Goal: Task Accomplishment & Management: Complete application form

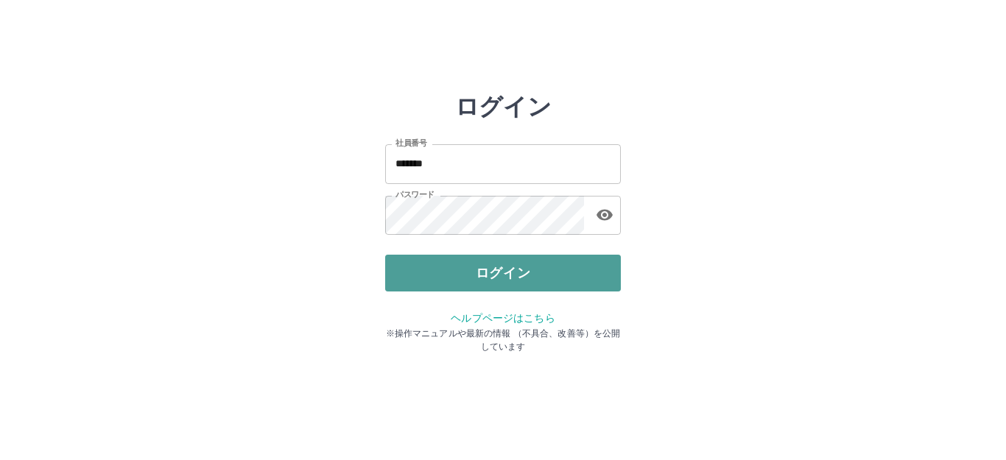
click at [483, 266] on button "ログイン" at bounding box center [503, 273] width 236 height 37
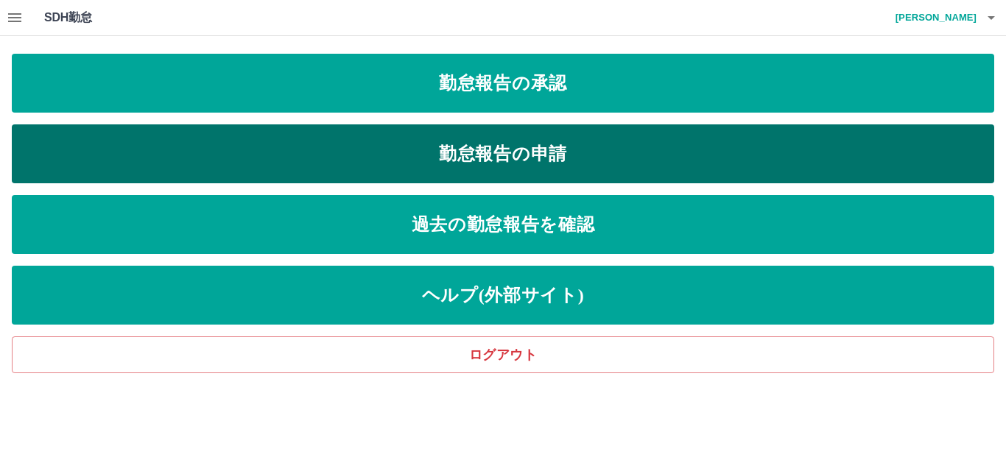
click at [482, 152] on link "勤怠報告の申請" at bounding box center [503, 153] width 982 height 59
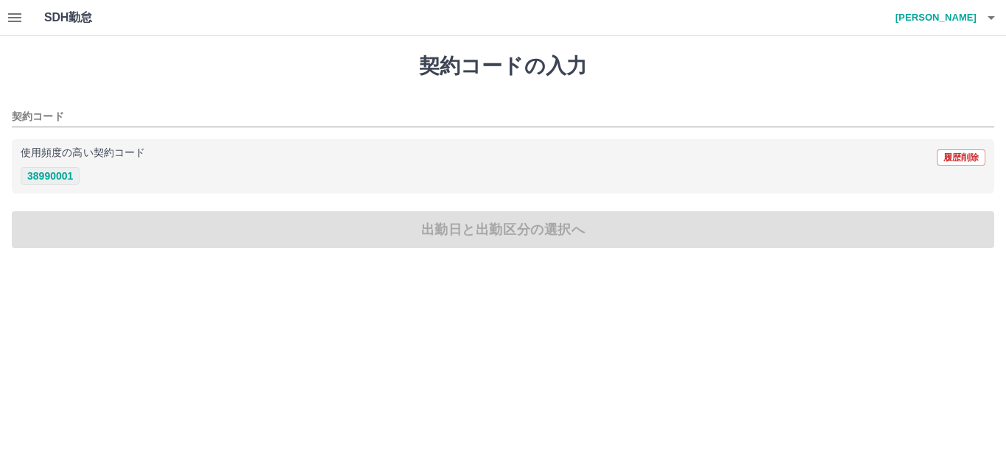
click at [64, 173] on button "38990001" at bounding box center [50, 176] width 59 height 18
type input "********"
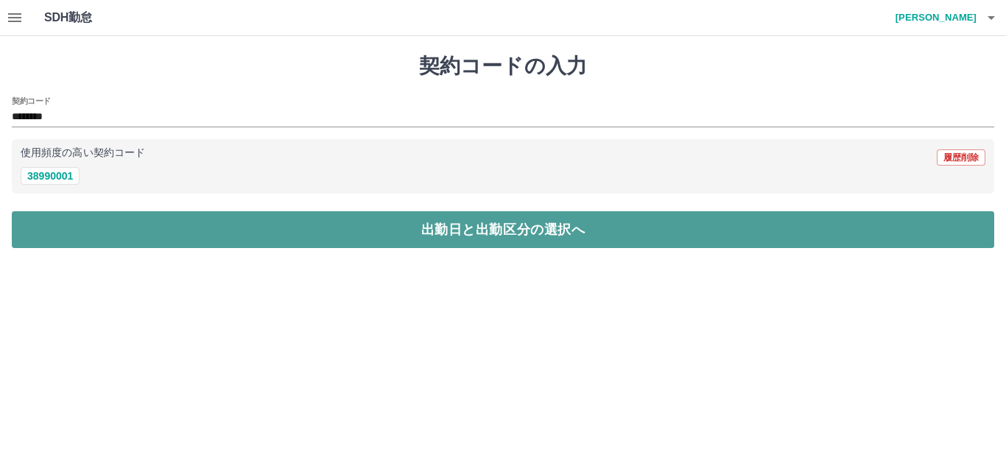
click at [77, 214] on button "出勤日と出勤区分の選択へ" at bounding box center [503, 229] width 982 height 37
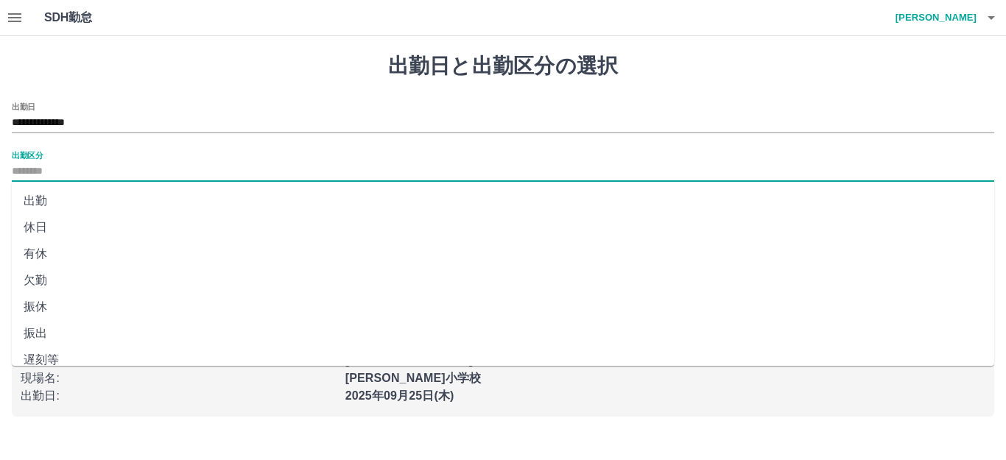
click at [66, 174] on input "出勤区分" at bounding box center [503, 172] width 982 height 18
click at [54, 197] on li "出勤" at bounding box center [503, 201] width 982 height 27
type input "**"
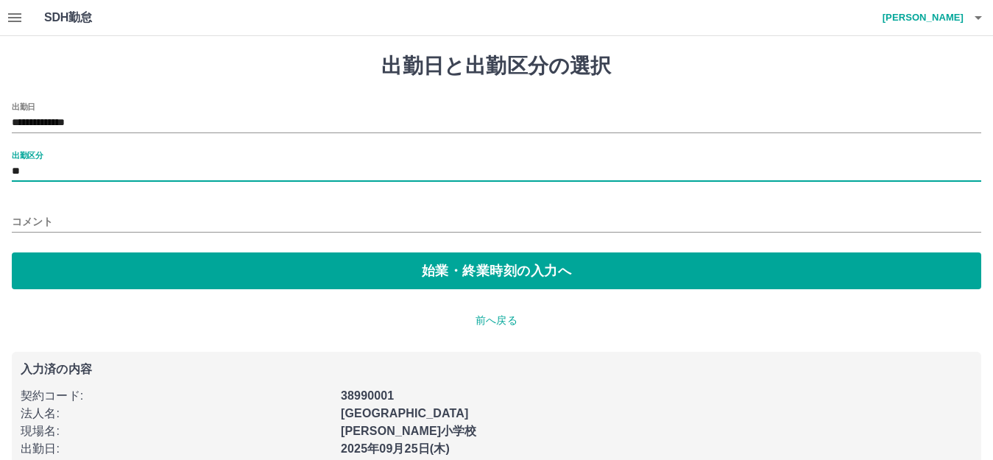
click at [56, 211] on input "コメント" at bounding box center [497, 221] width 970 height 21
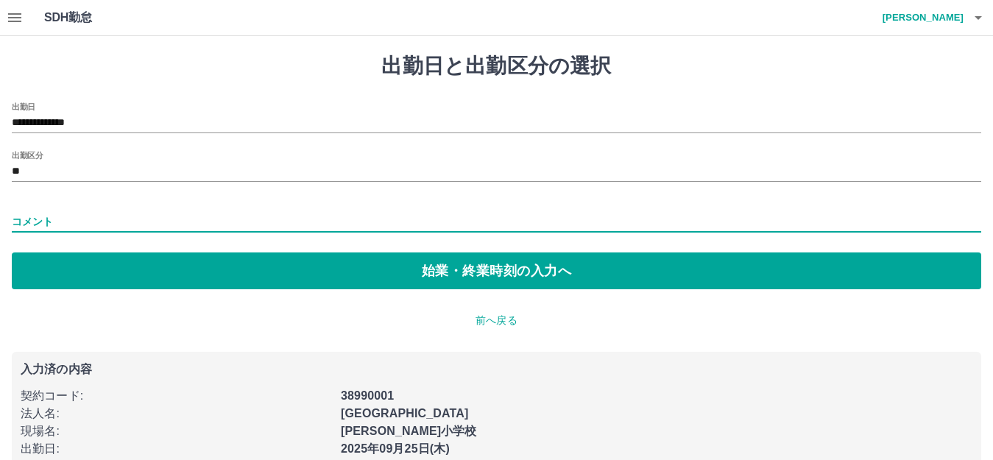
type input "****"
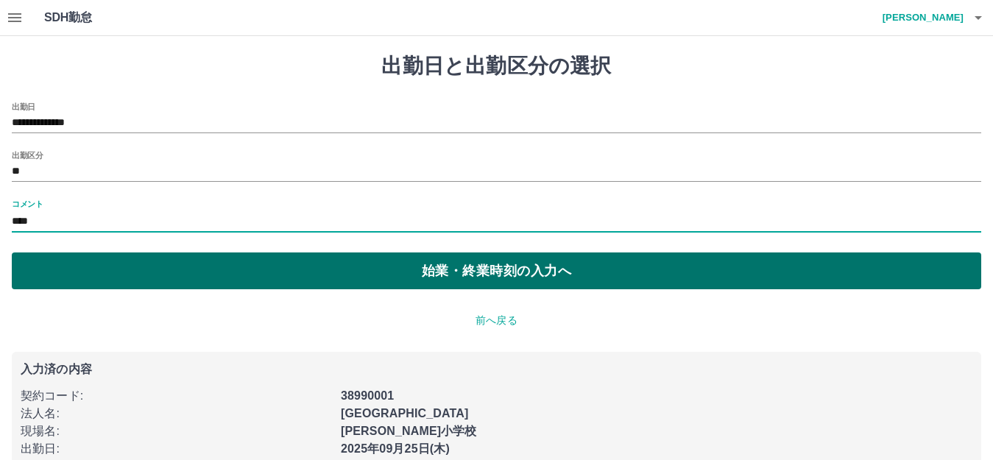
click at [91, 274] on button "始業・終業時刻の入力へ" at bounding box center [497, 271] width 970 height 37
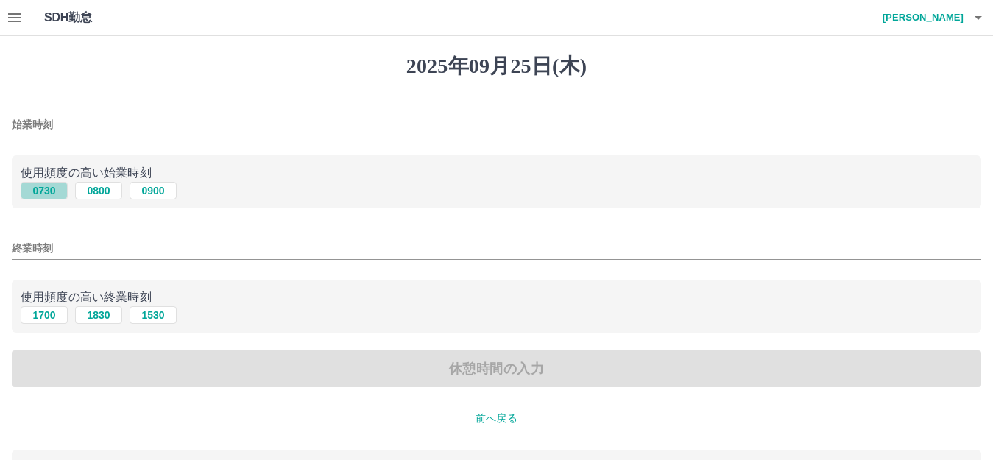
click at [54, 186] on button "0730" at bounding box center [44, 191] width 47 height 18
type input "****"
click at [44, 314] on button "1700" at bounding box center [44, 315] width 47 height 18
type input "****"
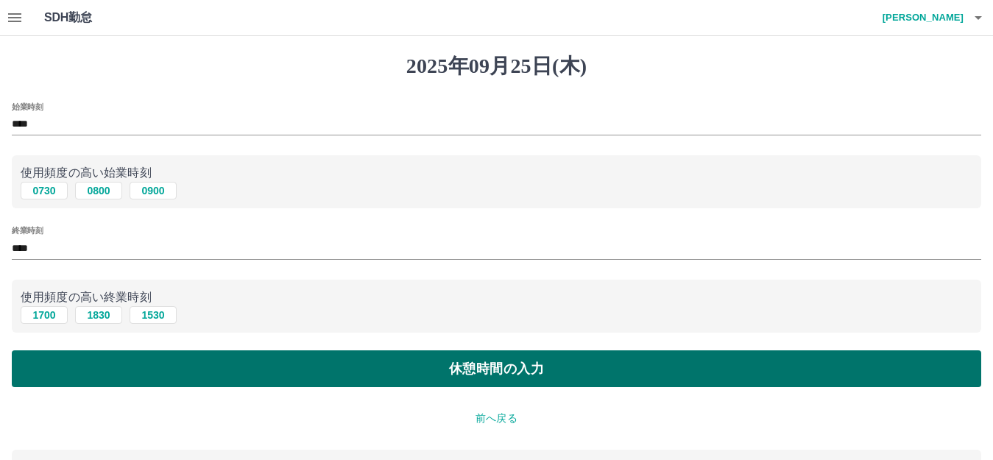
click at [70, 354] on button "休憩時間の入力" at bounding box center [497, 368] width 970 height 37
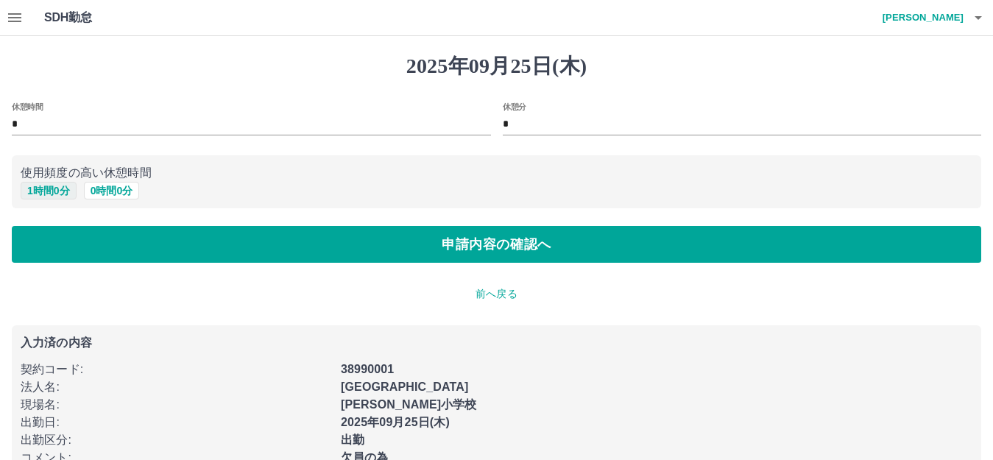
click at [58, 188] on button "1 時間 0 分" at bounding box center [49, 191] width 56 height 18
type input "*"
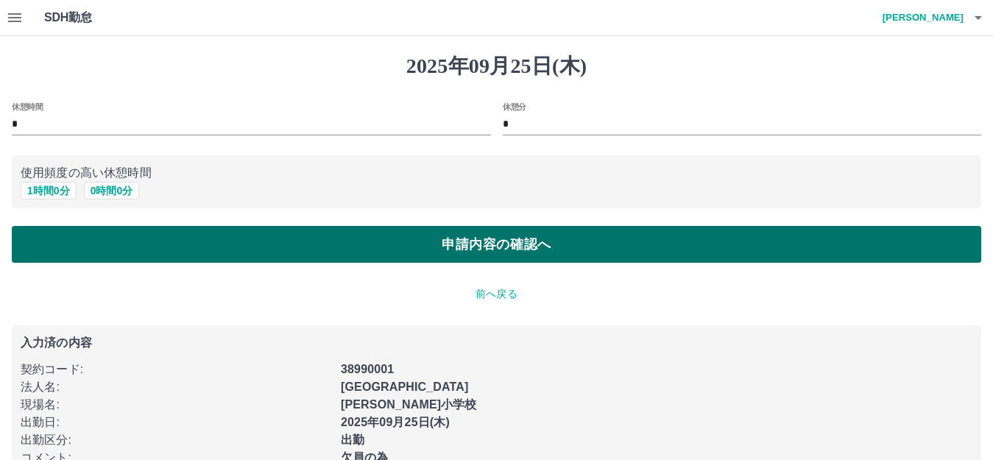
click at [63, 239] on button "申請内容の確認へ" at bounding box center [497, 244] width 970 height 37
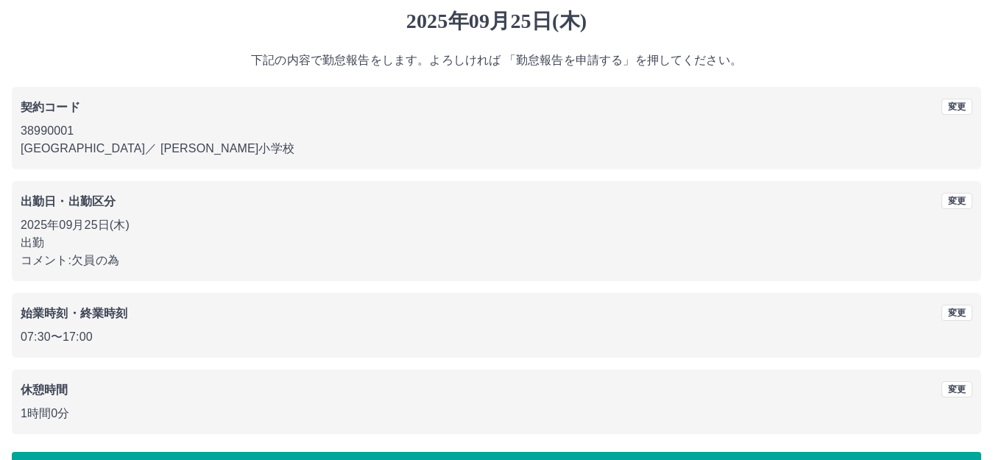
scroll to position [91, 0]
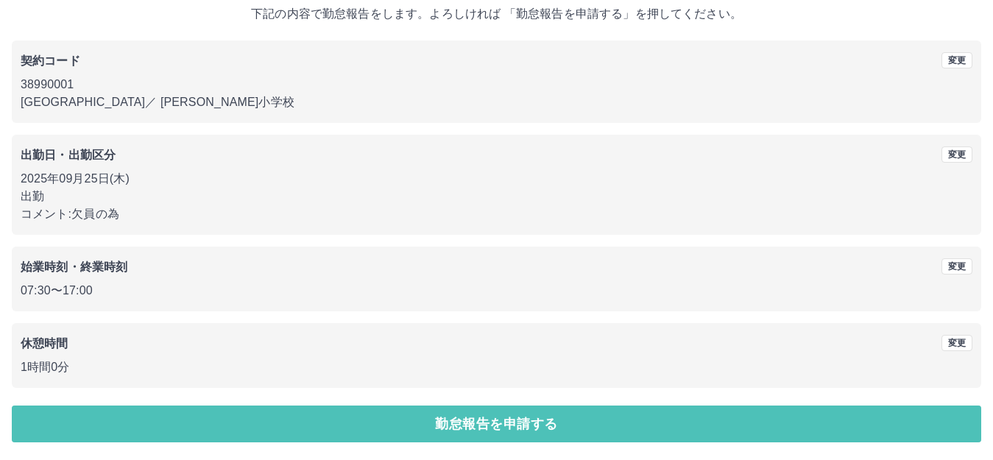
click at [551, 413] on button "勤怠報告を申請する" at bounding box center [497, 424] width 970 height 37
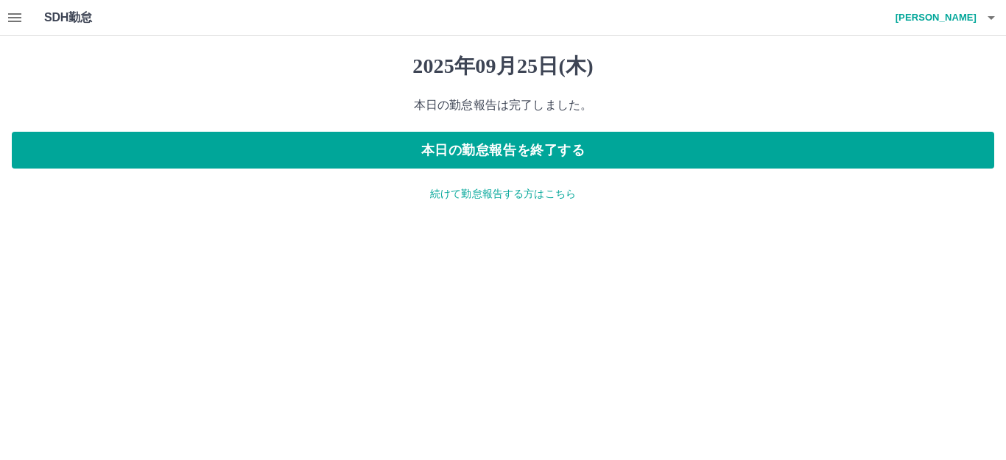
click at [18, 20] on icon "button" at bounding box center [15, 18] width 18 height 18
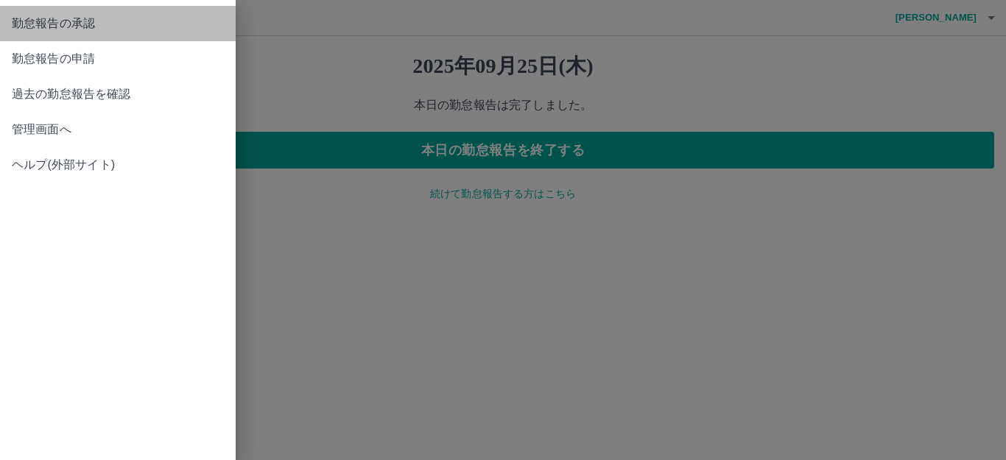
click at [70, 26] on span "勤怠報告の承認" at bounding box center [118, 24] width 212 height 18
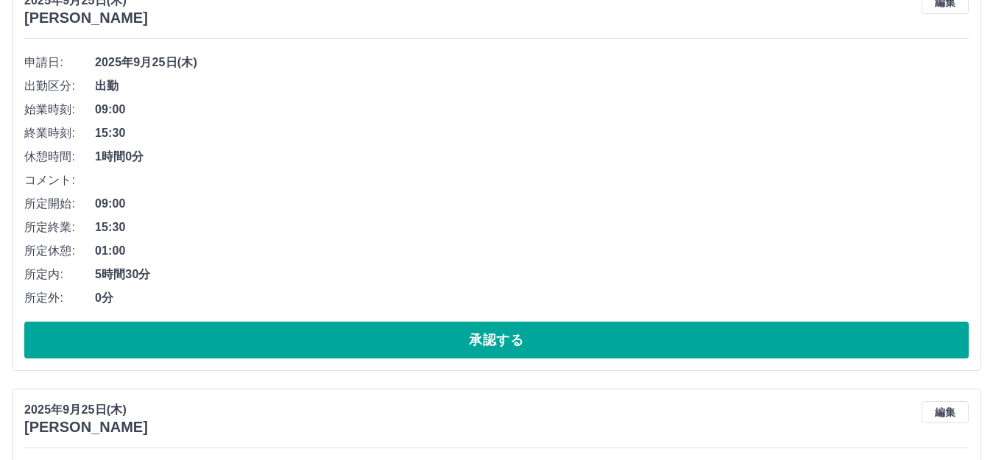
scroll to position [221, 0]
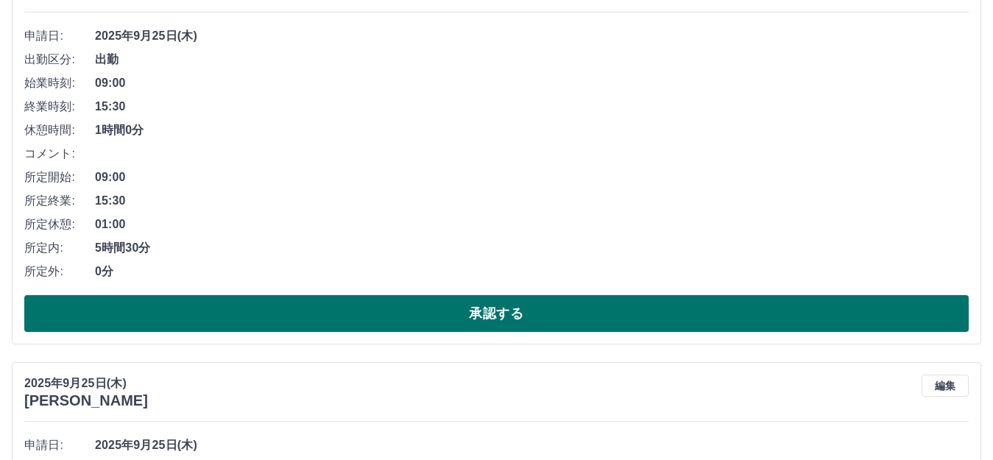
click at [258, 317] on button "承認する" at bounding box center [496, 313] width 945 height 37
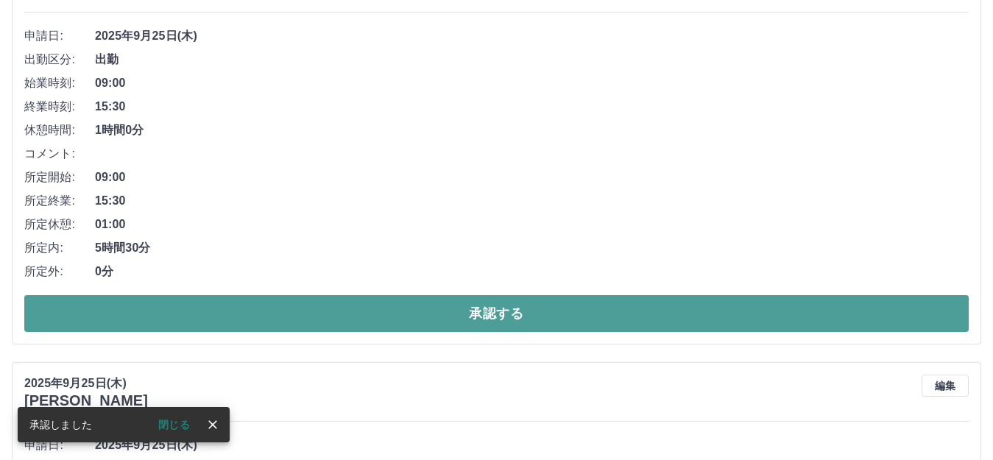
click at [238, 306] on button "承認する" at bounding box center [496, 313] width 945 height 37
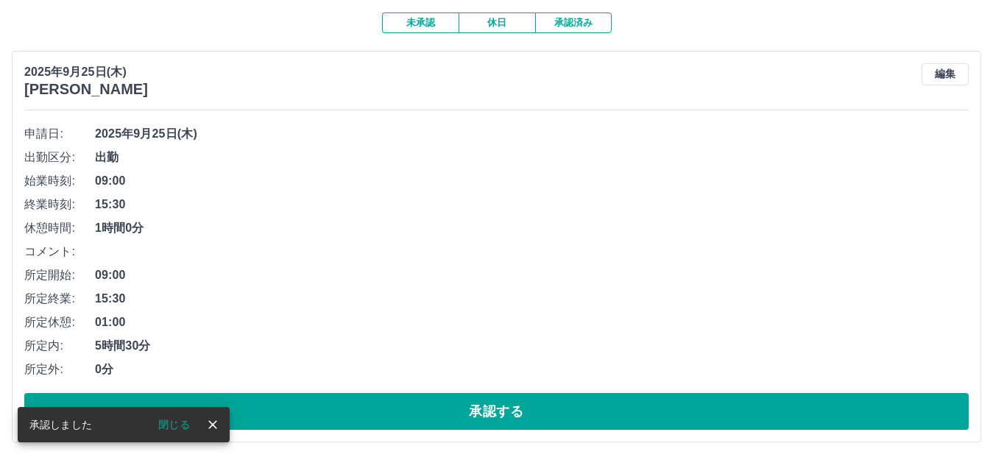
scroll to position [147, 0]
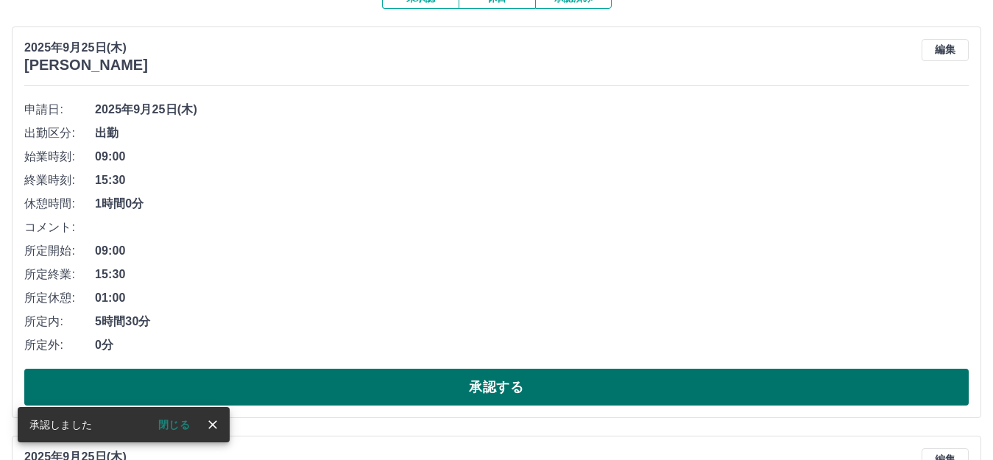
click at [265, 381] on button "承認する" at bounding box center [496, 387] width 945 height 37
click at [258, 380] on button "承認する" at bounding box center [496, 387] width 945 height 37
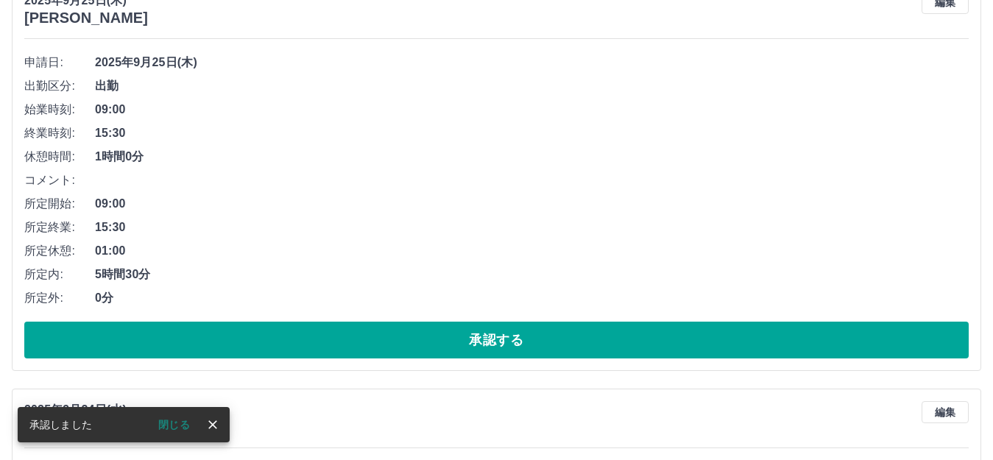
scroll to position [221, 0]
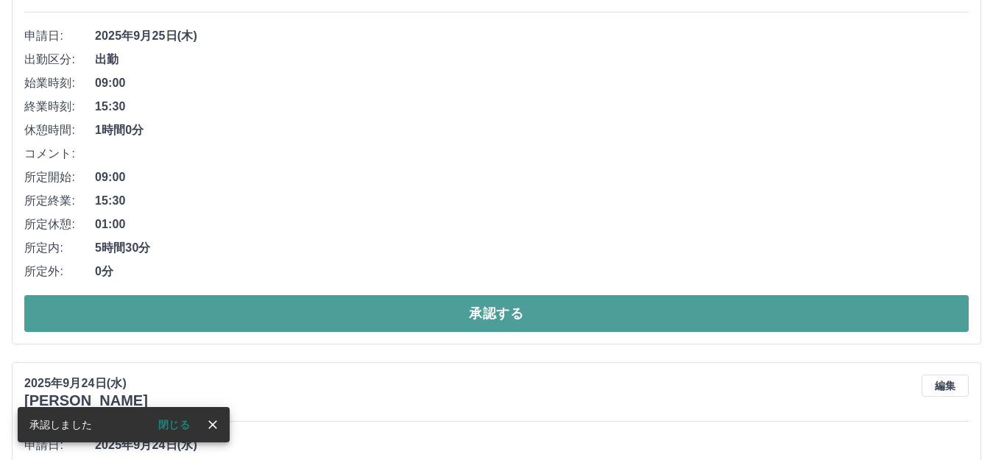
click at [252, 306] on button "承認する" at bounding box center [496, 313] width 945 height 37
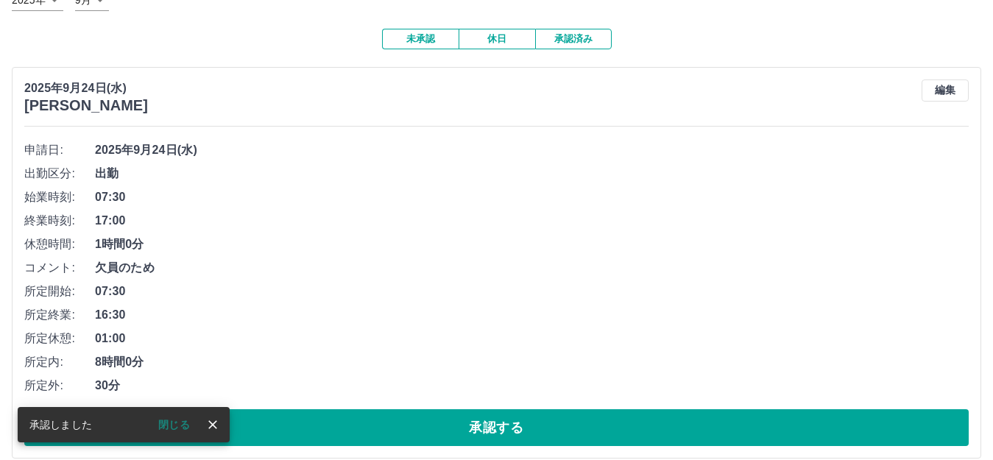
scroll to position [124, 0]
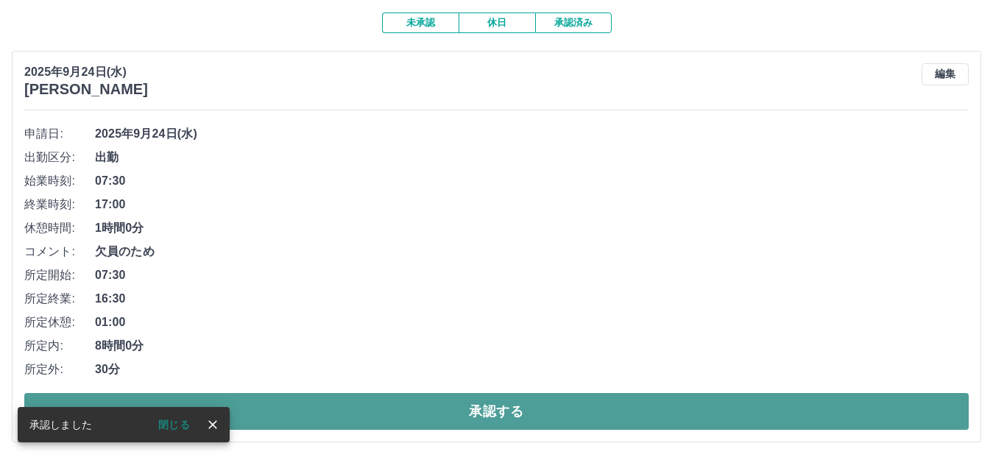
click at [295, 404] on button "承認する" at bounding box center [496, 411] width 945 height 37
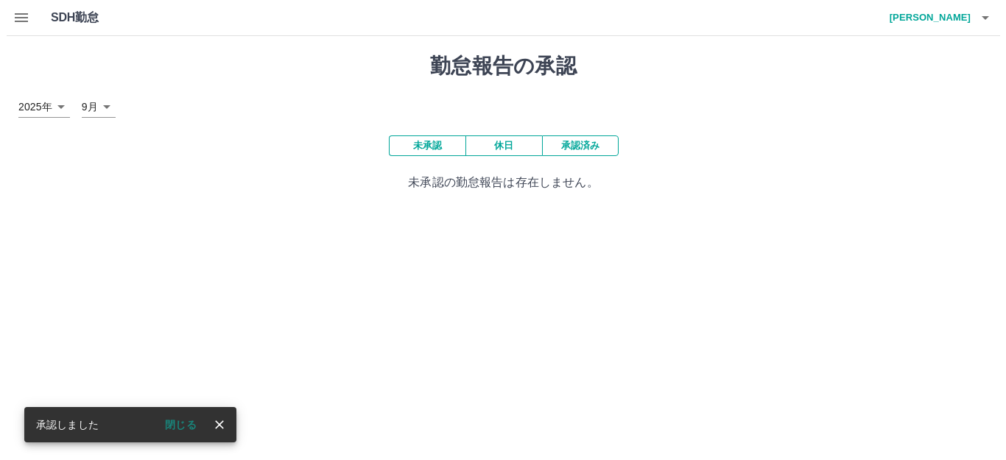
scroll to position [0, 0]
click at [986, 17] on icon "button" at bounding box center [991, 18] width 18 height 18
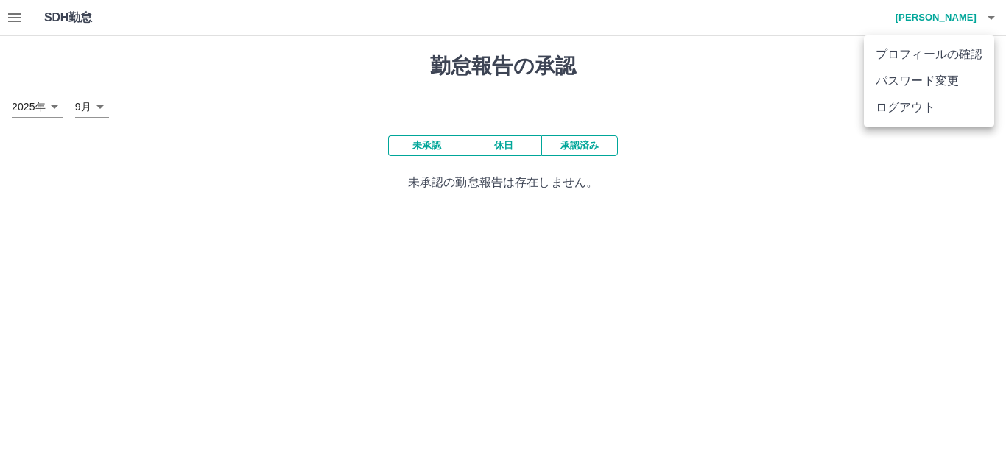
click at [940, 115] on li "ログアウト" at bounding box center [929, 107] width 130 height 27
